Goal: Navigation & Orientation: Find specific page/section

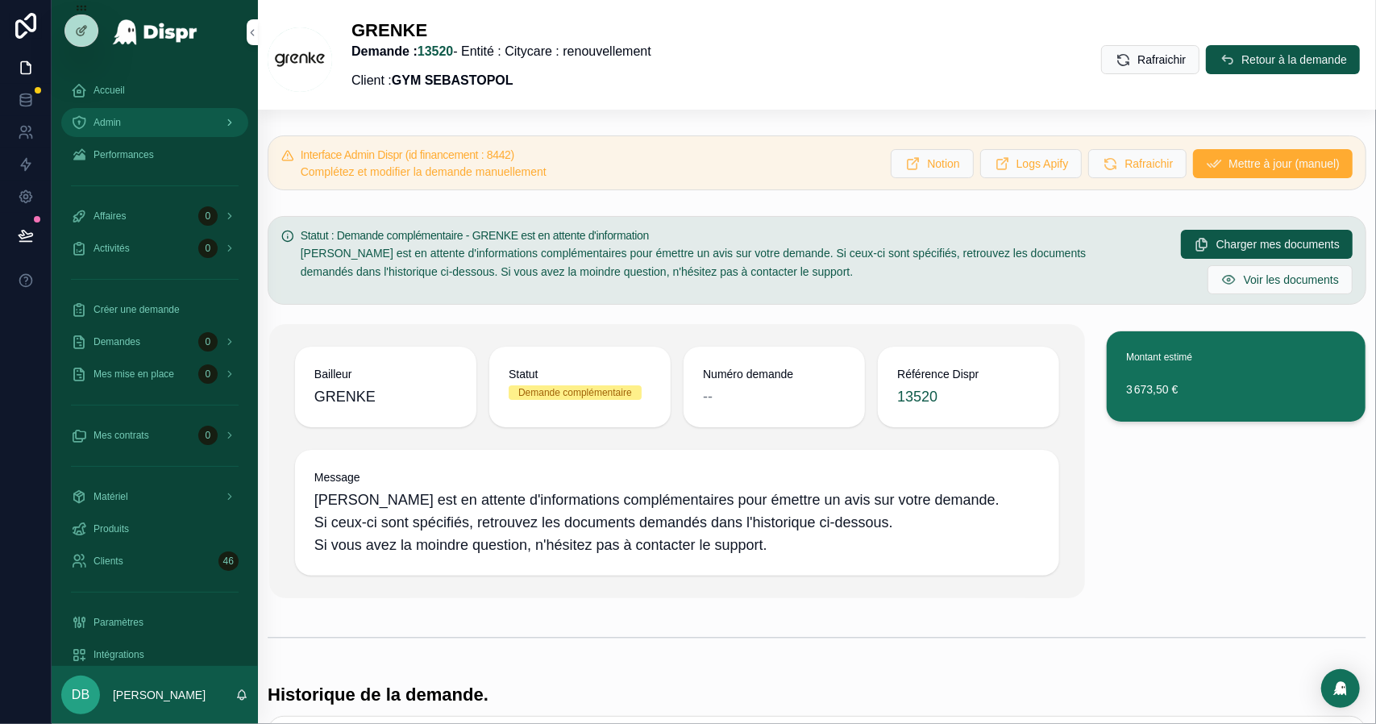
click at [163, 132] on div "Admin" at bounding box center [155, 123] width 168 height 26
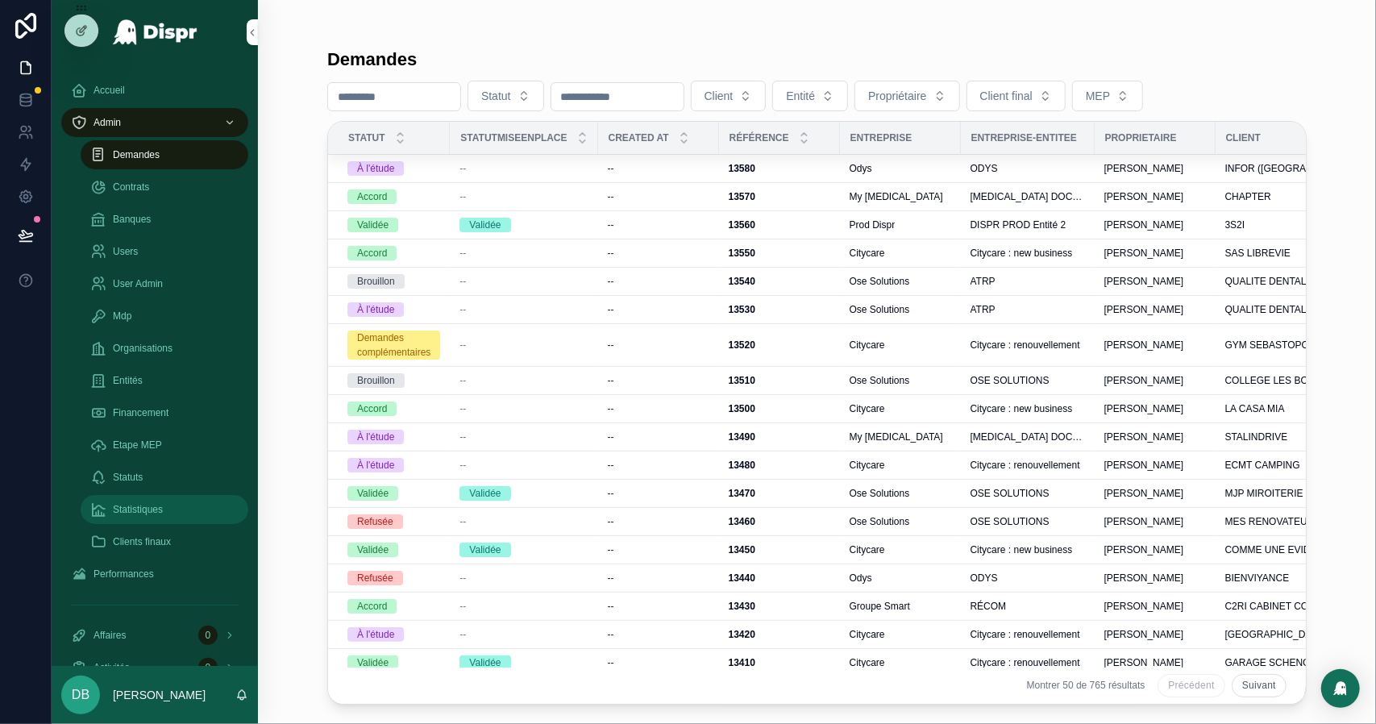
click at [162, 507] on span "Statistiques" at bounding box center [138, 509] width 50 height 13
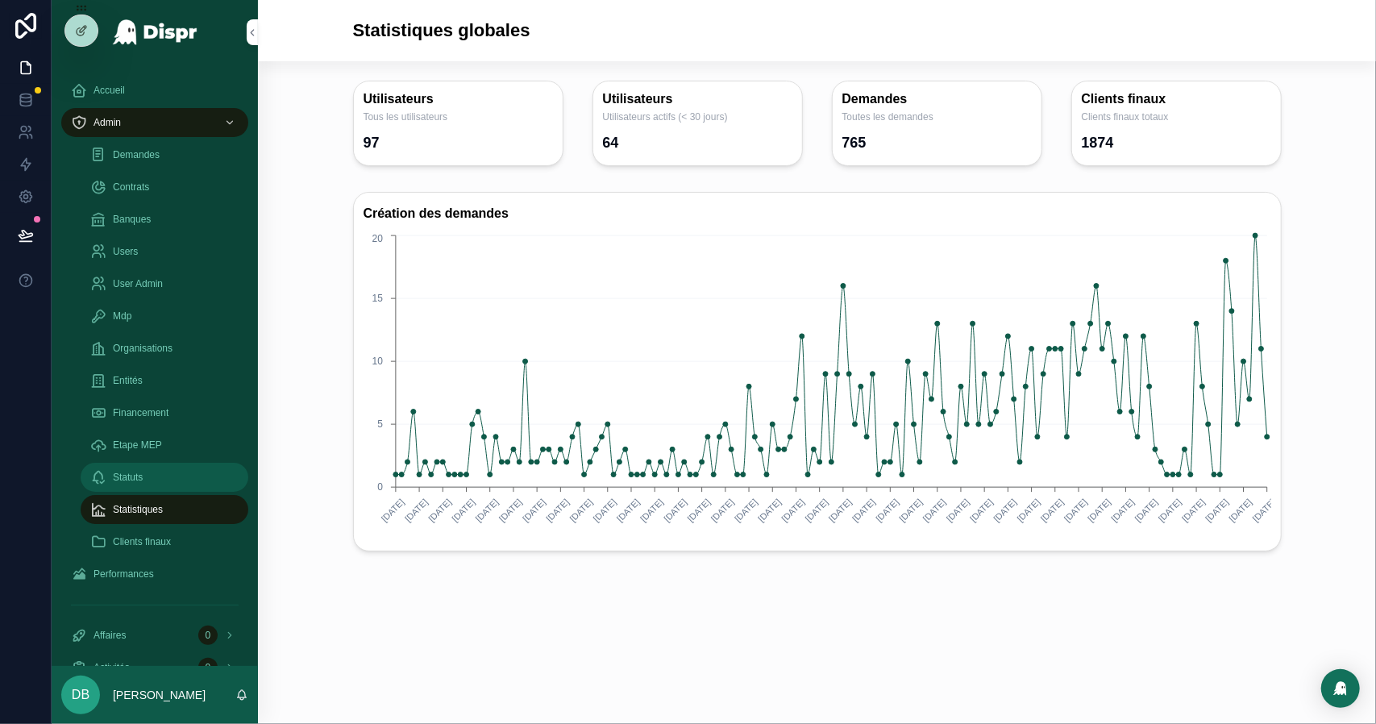
click at [164, 483] on div "Statuts" at bounding box center [164, 477] width 148 height 26
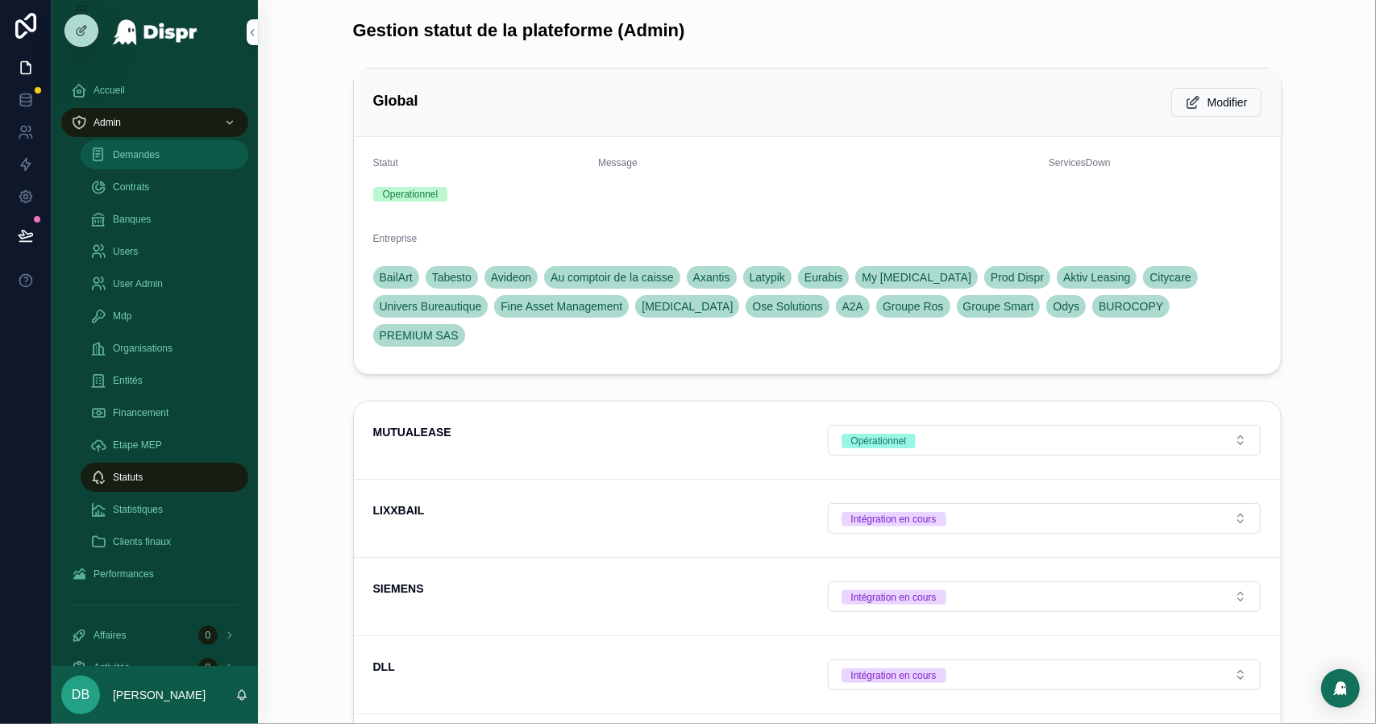
click at [160, 164] on div "Demandes" at bounding box center [164, 155] width 148 height 26
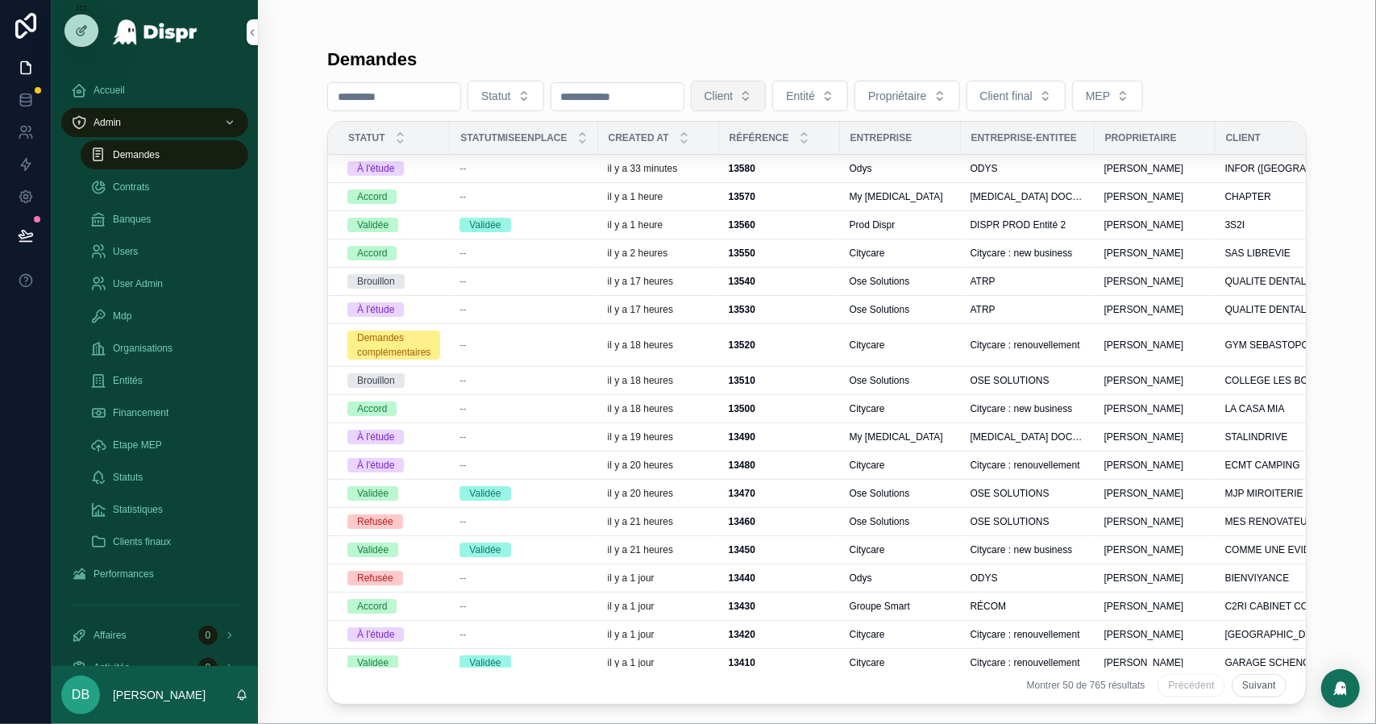
click at [734, 93] on span "Client" at bounding box center [719, 96] width 29 height 16
click at [544, 89] on button "Statut" at bounding box center [506, 96] width 77 height 31
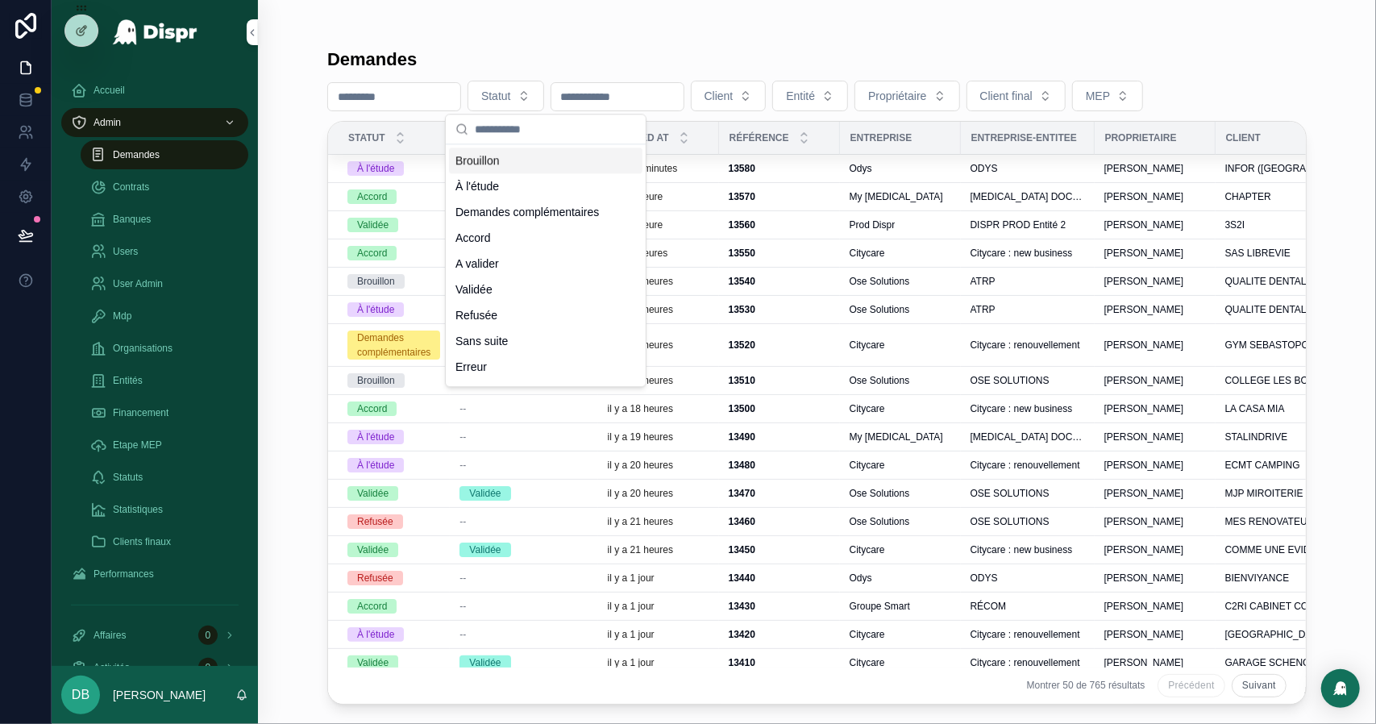
click at [597, 49] on div "Demandes" at bounding box center [817, 59] width 980 height 23
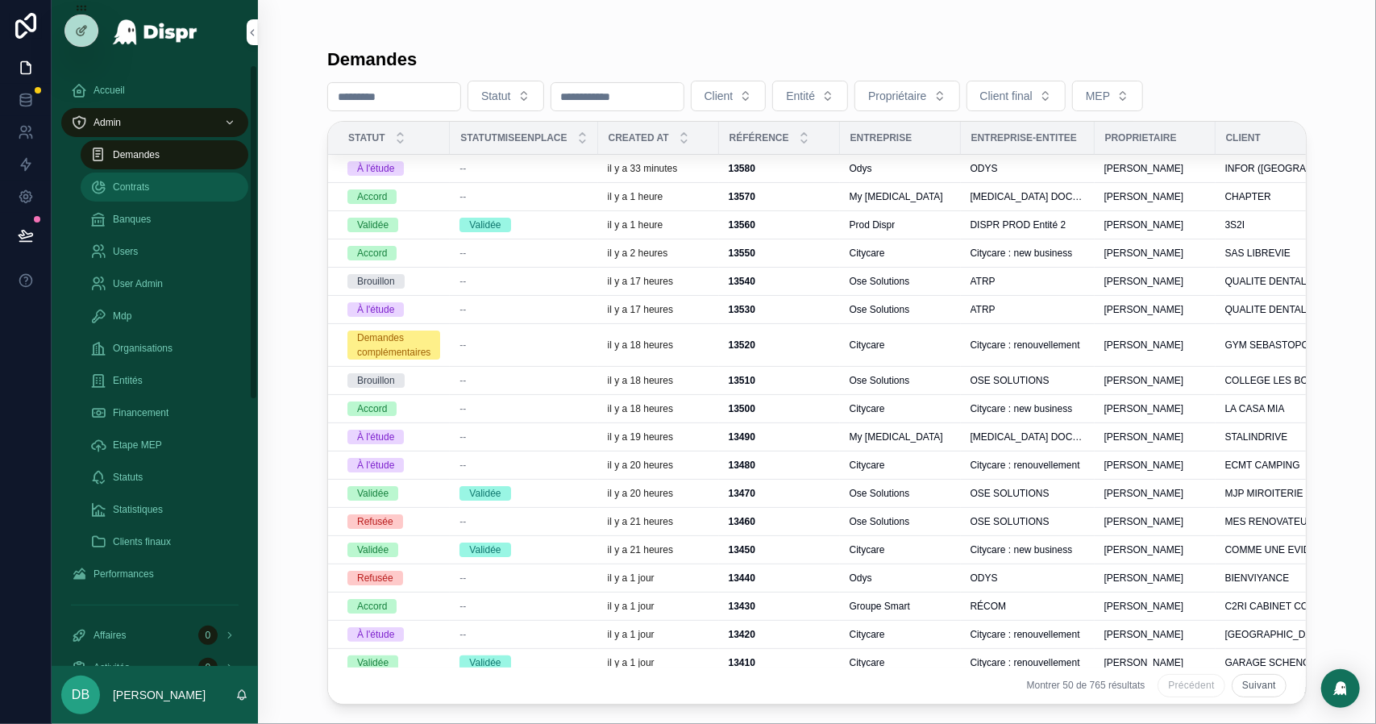
click at [195, 191] on div "Contrats" at bounding box center [164, 187] width 148 height 26
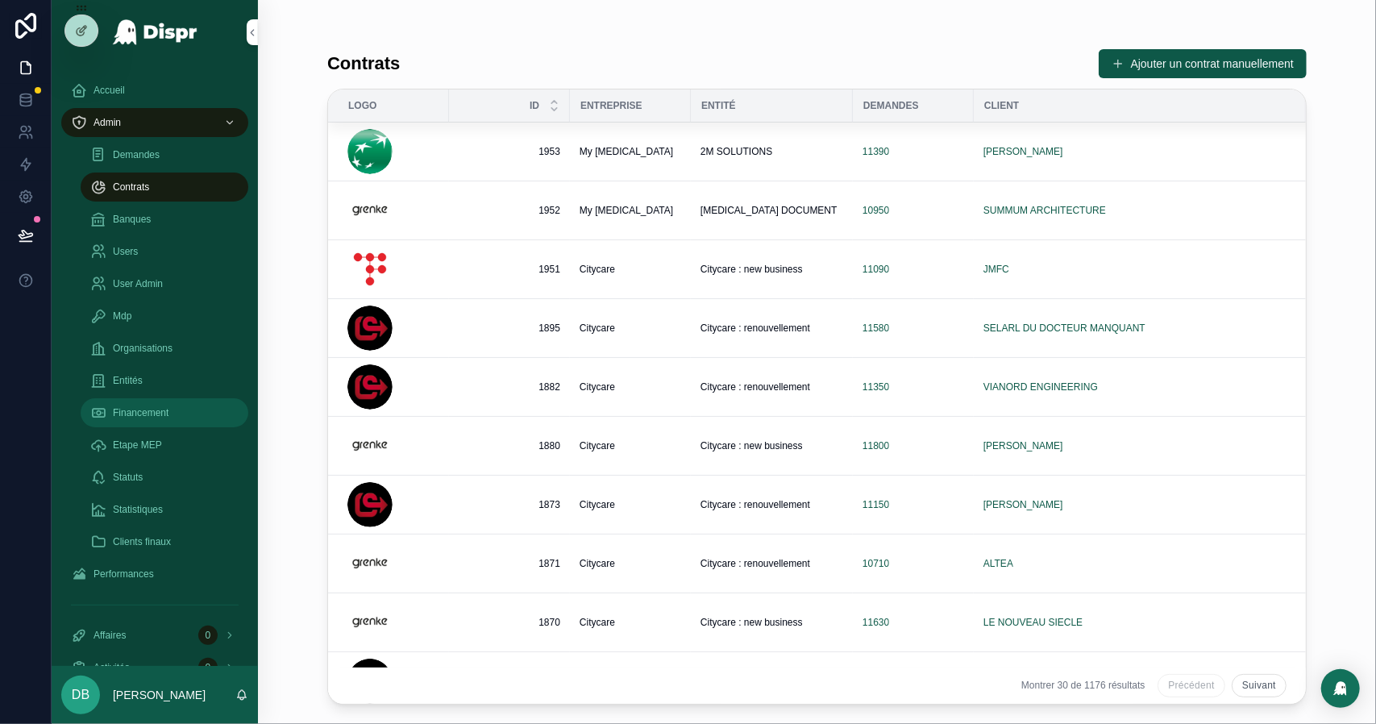
click at [169, 416] on span "Financement" at bounding box center [141, 412] width 56 height 13
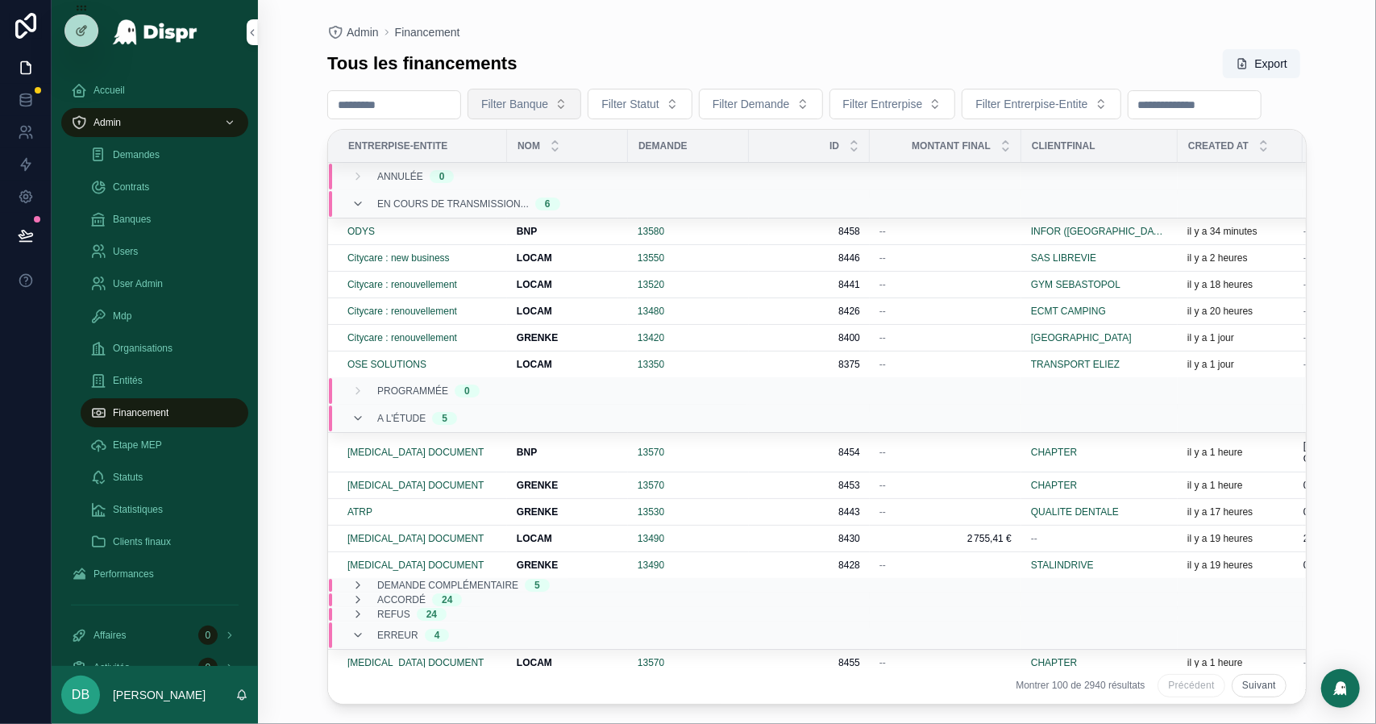
click at [581, 109] on button "Filter Banque" at bounding box center [525, 104] width 114 height 31
click at [693, 91] on button "Filter Statut" at bounding box center [640, 104] width 105 height 31
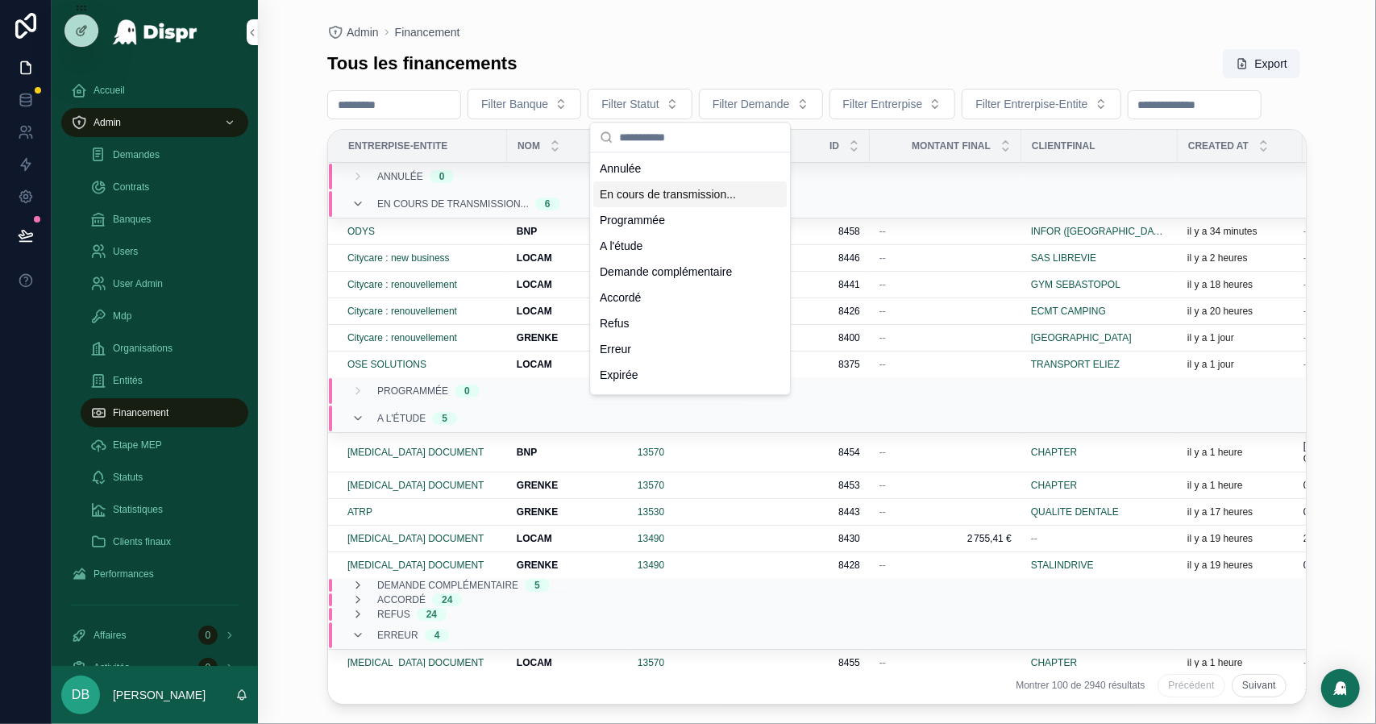
click at [679, 199] on div "En cours de transmission..." at bounding box center [690, 194] width 194 height 26
